Goal: Task Accomplishment & Management: Complete application form

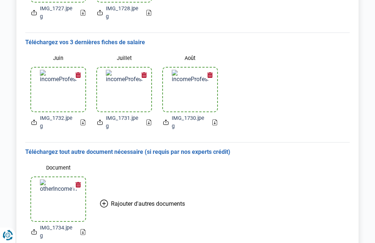
scroll to position [193, 0]
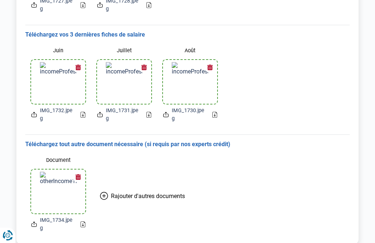
click at [187, 144] on h3 "Téléchargez tout autre document nécessaire (si requis par nos experts crédit)" at bounding box center [187, 145] width 324 height 8
click at [104, 196] on icon at bounding box center [104, 196] width 8 height 8
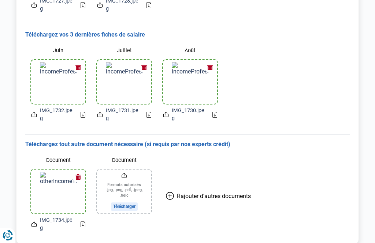
click at [126, 174] on input "Document" at bounding box center [124, 192] width 54 height 44
click at [127, 203] on input "Document" at bounding box center [124, 192] width 54 height 44
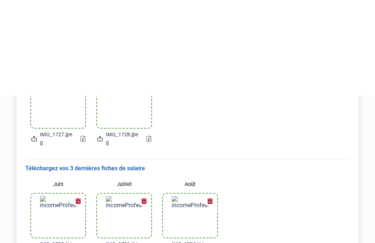
scroll to position [0, 0]
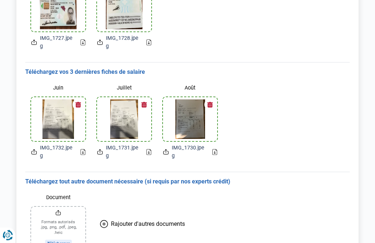
scroll to position [156, 0]
click at [59, 242] on input "Document" at bounding box center [58, 229] width 54 height 44
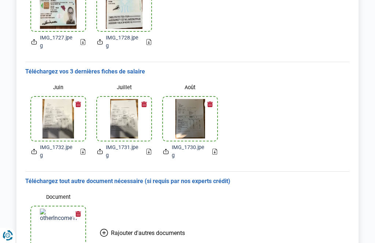
click at [106, 232] on icon at bounding box center [104, 233] width 8 height 8
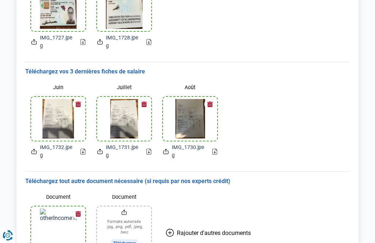
click at [125, 243] on input "Document" at bounding box center [124, 229] width 54 height 44
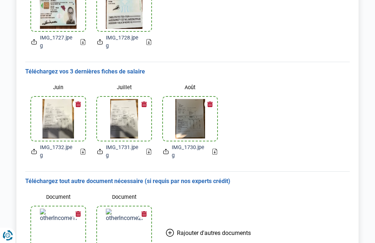
scroll to position [193, 0]
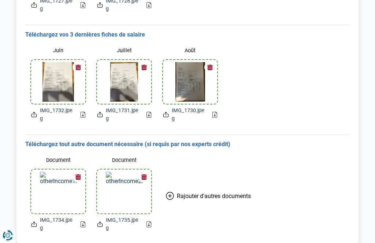
click at [7, 238] on icon "Renew consent" at bounding box center [7, 235] width 5 height 5
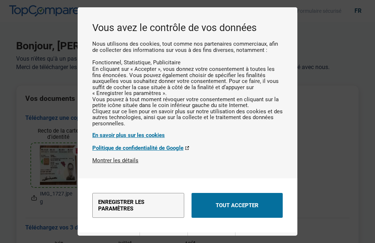
click at [249, 193] on button "Tout accepter" at bounding box center [236, 205] width 91 height 25
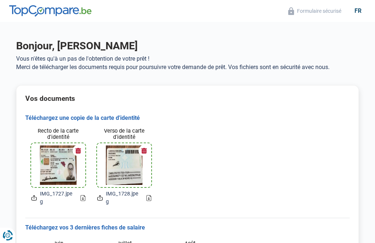
click at [10, 236] on icon "Renew consent" at bounding box center [7, 235] width 5 height 5
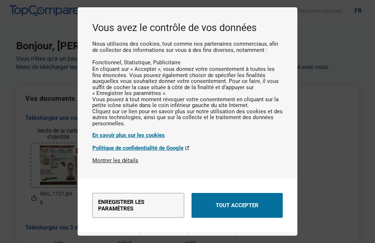
click at [130, 193] on button "Enregistrer les paramètres" at bounding box center [138, 205] width 92 height 25
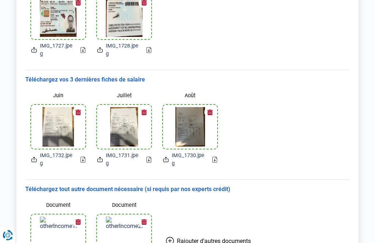
scroll to position [193, 0]
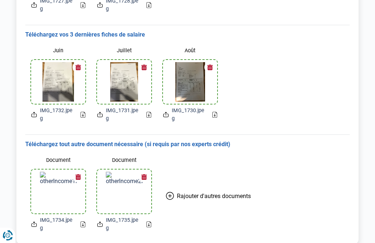
click at [6, 241] on icon "Renew consent" at bounding box center [8, 236] width 10 height 10
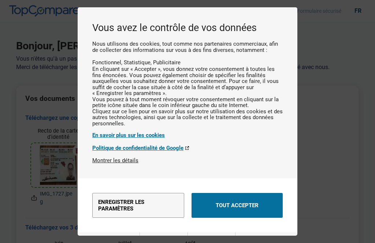
click at [241, 193] on button "Tout accepter" at bounding box center [236, 205] width 91 height 25
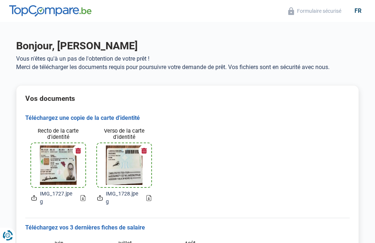
click at [314, 13] on button "Formulaire sécurisé" at bounding box center [314, 11] width 57 height 8
click at [225, 38] on main "Bonjour, Alain Drosson Vous n'êtes qu'à un pas de l'obtention de votre prêt ! M…" at bounding box center [187, 239] width 375 height 434
